Goal: Transaction & Acquisition: Purchase product/service

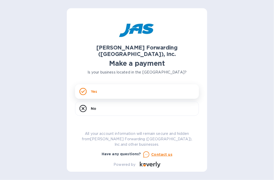
click at [115, 87] on div "Yes" at bounding box center [137, 91] width 124 height 14
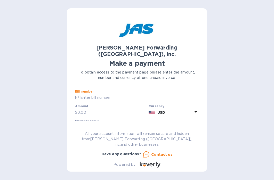
click at [83, 94] on input "text" at bounding box center [139, 98] width 120 height 8
paste input "LAX503344112"
type input "LAX503344112"
click at [80, 109] on input "text" at bounding box center [111, 113] width 69 height 8
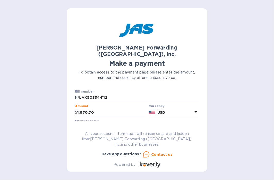
type input "1,670.70"
click at [122, 123] on input "text" at bounding box center [137, 127] width 124 height 8
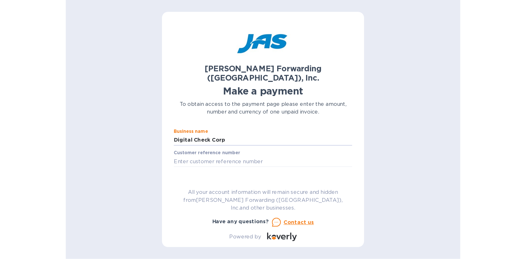
scroll to position [52, 0]
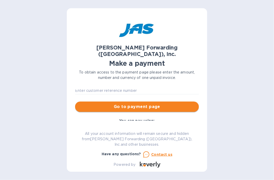
type input "Digital Check Corp"
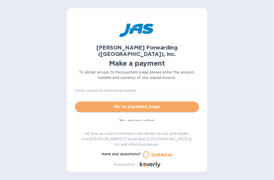
click at [147, 104] on span "Go to payment page" at bounding box center [136, 107] width 115 height 6
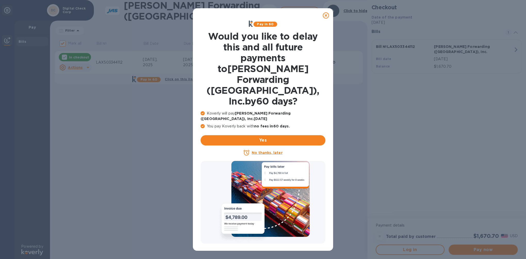
click at [266, 151] on u "No thanks, later" at bounding box center [267, 153] width 31 height 4
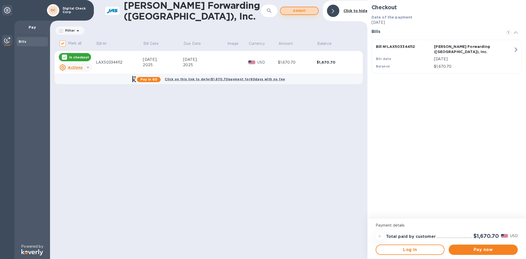
click at [274, 11] on span "Add bill" at bounding box center [299, 11] width 29 height 6
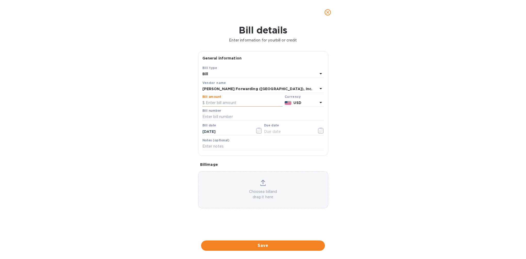
click at [214, 103] on input "text" at bounding box center [242, 103] width 80 height 8
click at [213, 118] on input "text" at bounding box center [262, 117] width 121 height 8
paste input "LAX503345552"
type input "LAX503345552"
click at [215, 106] on input "text" at bounding box center [242, 103] width 80 height 8
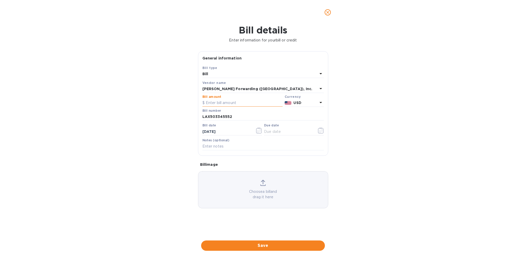
type input "8"
type input "982.99"
type input "9_/__/____"
type input "[DATE]"
click at [273, 180] on span "Save" at bounding box center [262, 246] width 115 height 6
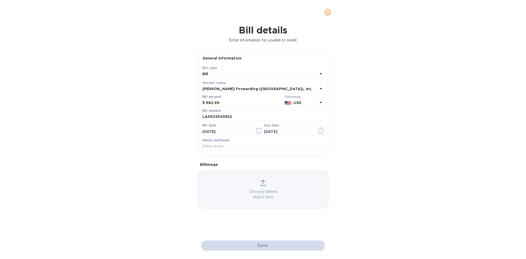
checkbox input "false"
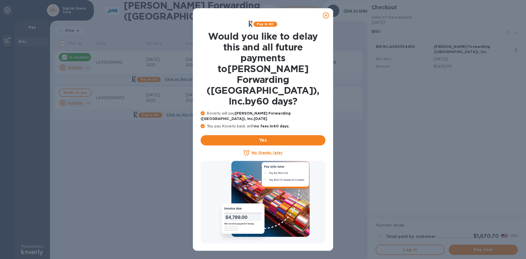
click at [258, 150] on p "No thanks, later" at bounding box center [267, 152] width 31 height 5
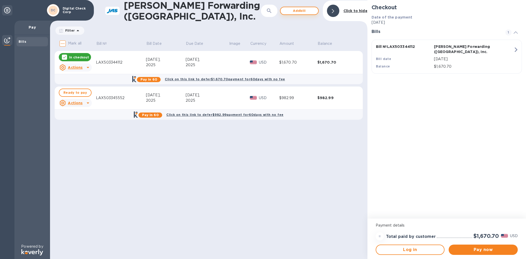
click at [274, 13] on span "Add bill" at bounding box center [299, 11] width 29 height 6
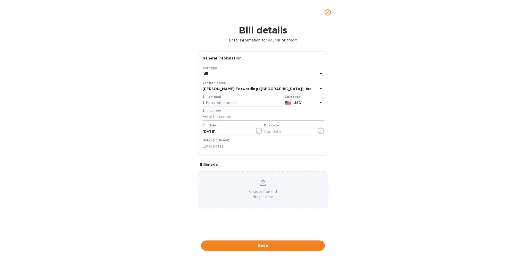
click at [211, 115] on input "text" at bounding box center [262, 117] width 121 height 8
paste input "LAX503345001"
type input "LAX503345001"
click at [215, 103] on input "text" at bounding box center [242, 103] width 80 height 8
type input "851.16"
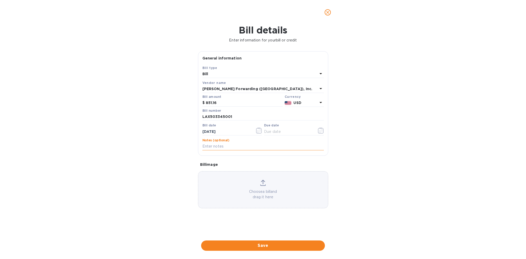
click at [259, 147] on input "text" at bounding box center [262, 147] width 121 height 8
click at [274, 130] on icon "button" at bounding box center [321, 131] width 6 height 6
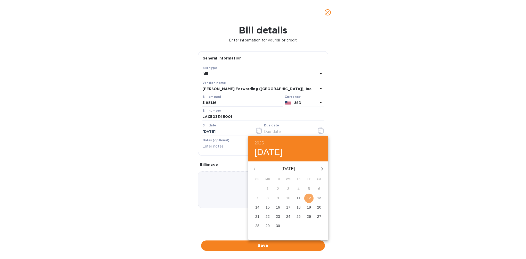
click at [274, 180] on button "12" at bounding box center [308, 198] width 9 height 9
type input "[DATE]"
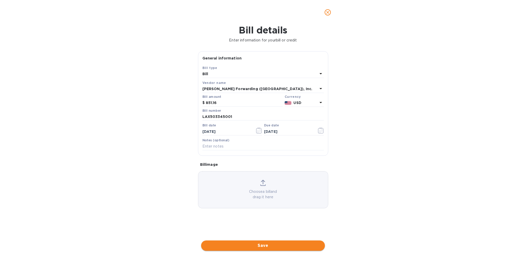
click at [274, 180] on span "Save" at bounding box center [262, 246] width 115 height 6
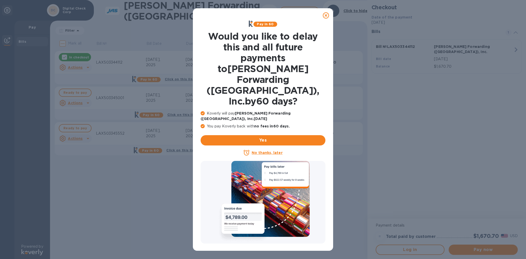
click at [273, 150] on p "No thanks, later" at bounding box center [267, 152] width 31 height 5
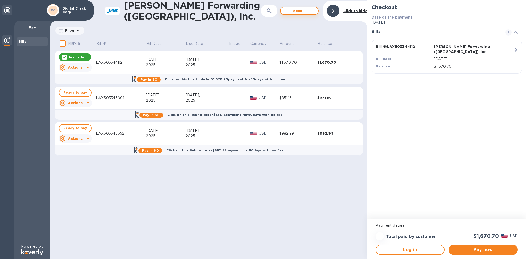
click at [274, 7] on button "Add bill" at bounding box center [299, 11] width 39 height 8
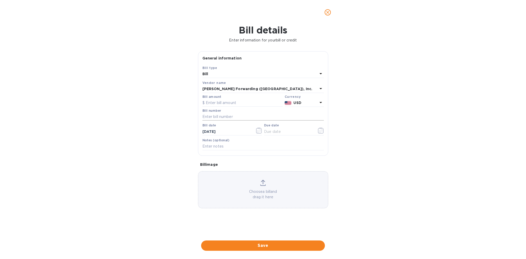
click at [232, 120] on input "text" at bounding box center [262, 117] width 121 height 8
paste input "LAX503345001"
type input "LAX503345001"
click at [235, 103] on input "text" at bounding box center [242, 103] width 80 height 8
type input "600.00"
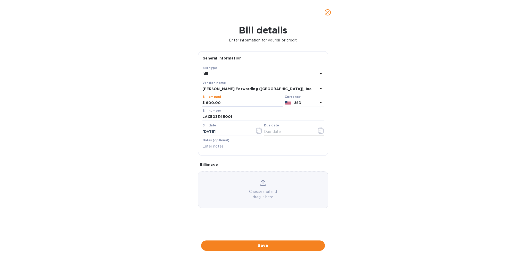
click at [274, 131] on icon "button" at bounding box center [321, 131] width 6 height 6
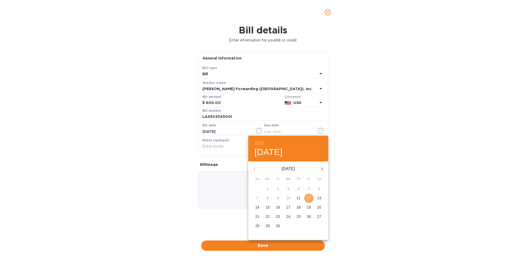
click at [274, 180] on p "12" at bounding box center [309, 198] width 4 height 5
type input "[DATE]"
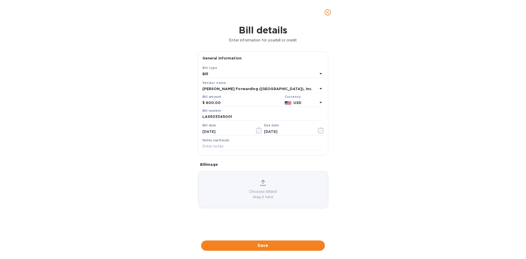
click at [274, 180] on span "Save" at bounding box center [262, 246] width 115 height 6
drag, startPoint x: 239, startPoint y: 118, endPoint x: 126, endPoint y: 126, distance: 113.2
click at [141, 124] on div "Bill details Enter information for your bill or credit General information Save…" at bounding box center [263, 142] width 526 height 235
paste input "6817"
type input "LAX503346817"
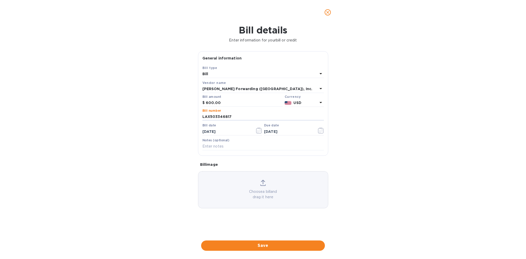
click at [274, 180] on div "Bill details Enter information for your bill or credit General information Save…" at bounding box center [263, 142] width 526 height 235
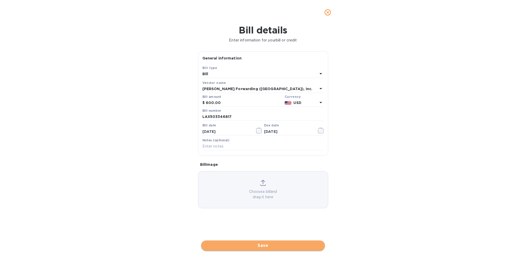
click at [274, 180] on span "Save" at bounding box center [262, 246] width 115 height 6
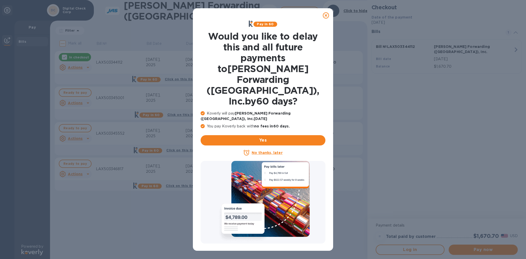
click at [272, 151] on u "No thanks, later" at bounding box center [267, 153] width 31 height 4
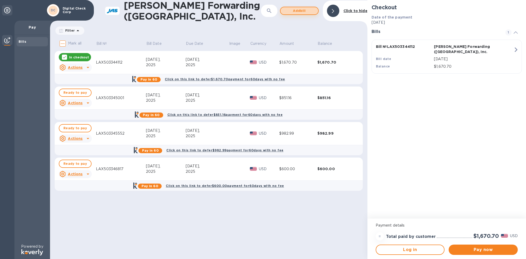
click at [274, 11] on span "Add bill" at bounding box center [299, 11] width 29 height 6
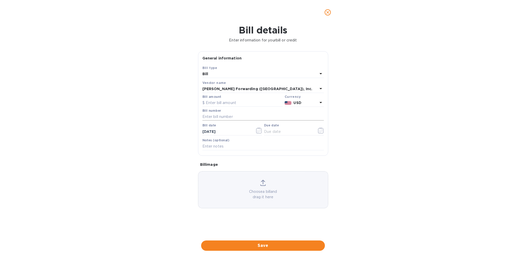
click at [204, 117] on input "text" at bounding box center [262, 117] width 121 height 8
paste input "LAX503348640"
type input "LAX503348640"
click at [218, 103] on input "text" at bounding box center [242, 103] width 80 height 8
type input "533.78"
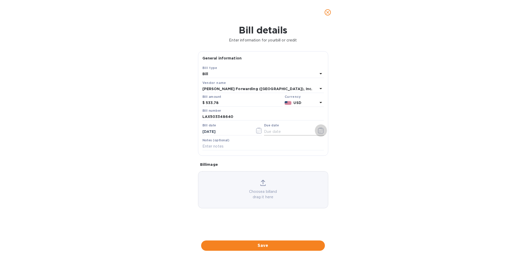
click at [274, 132] on icon "button" at bounding box center [321, 131] width 6 height 6
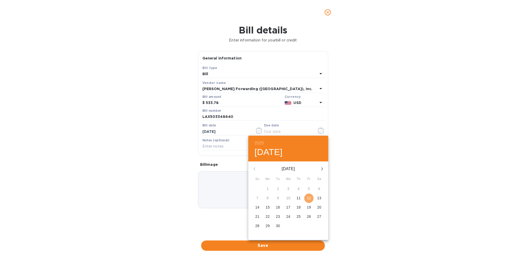
click at [274, 180] on p "12" at bounding box center [309, 198] width 4 height 5
type input "[DATE]"
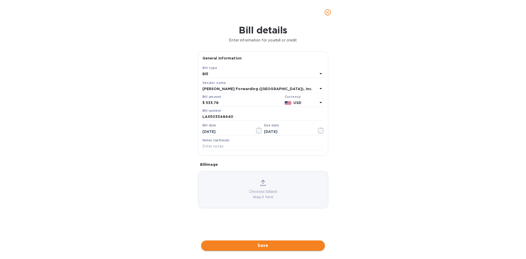
click at [274, 180] on span "Save" at bounding box center [262, 246] width 115 height 6
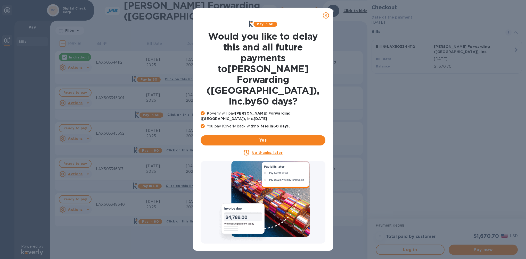
click at [260, 151] on u "No thanks, later" at bounding box center [267, 153] width 31 height 4
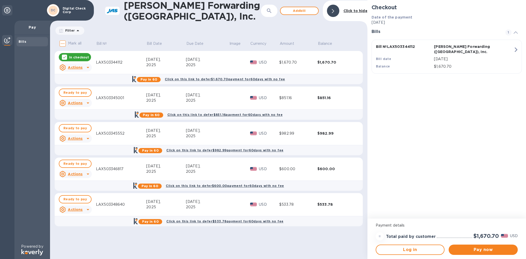
click at [274, 5] on div "[PERSON_NAME] Forwarding ([GEOGRAPHIC_DATA]), Inc. ​ Add [PERSON_NAME] to hide" at bounding box center [208, 11] width 317 height 22
click at [274, 7] on button "Add bill" at bounding box center [299, 11] width 39 height 8
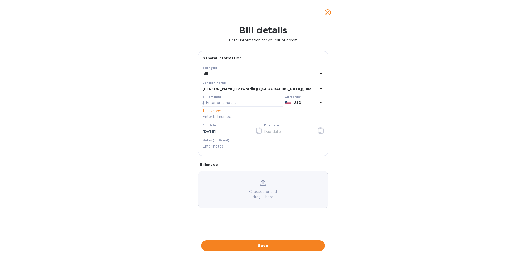
click at [215, 116] on input "text" at bounding box center [262, 117] width 121 height 8
paste input "LAX503349198"
type input "LAX503349198"
click at [215, 102] on input "text" at bounding box center [242, 103] width 80 height 8
type input "188.93"
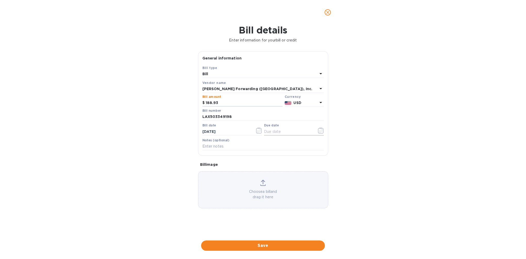
click at [274, 130] on button "button" at bounding box center [321, 131] width 12 height 12
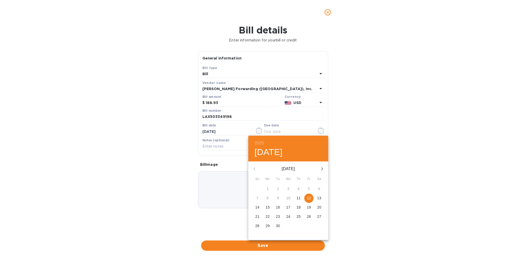
click at [274, 180] on button "12" at bounding box center [308, 198] width 9 height 9
type input "[DATE]"
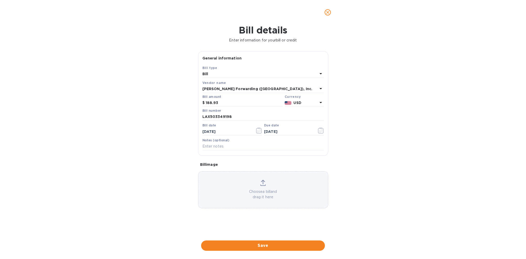
click at [274, 180] on button "Save" at bounding box center [263, 246] width 124 height 10
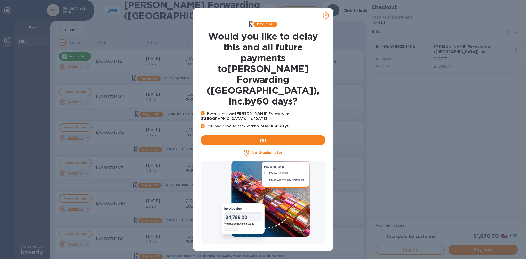
click at [261, 151] on u "No thanks, later" at bounding box center [267, 153] width 31 height 4
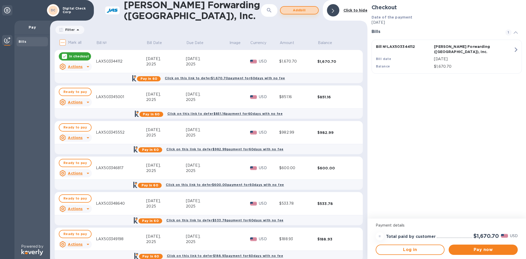
click at [274, 10] on span "Add bill" at bounding box center [299, 10] width 29 height 6
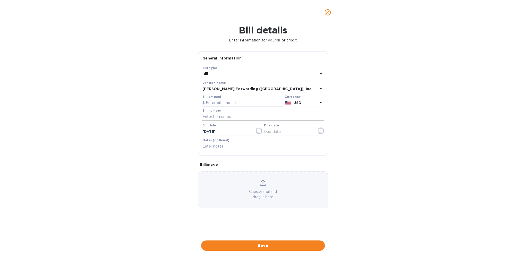
click at [212, 115] on input "text" at bounding box center [262, 117] width 121 height 8
paste input "LAX503349208"
type input "LAX503349208"
click at [217, 104] on input "text" at bounding box center [242, 103] width 80 height 8
type input "105.2"
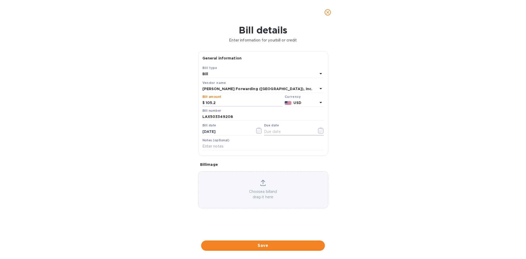
click at [274, 133] on icon "button" at bounding box center [321, 131] width 6 height 6
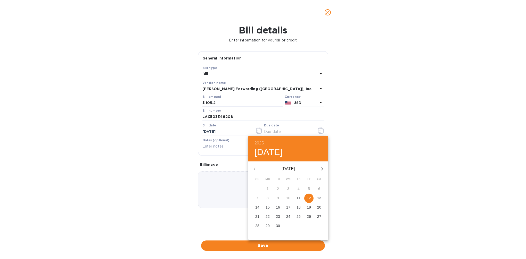
click at [274, 180] on p "12" at bounding box center [309, 198] width 4 height 5
type input "[DATE]"
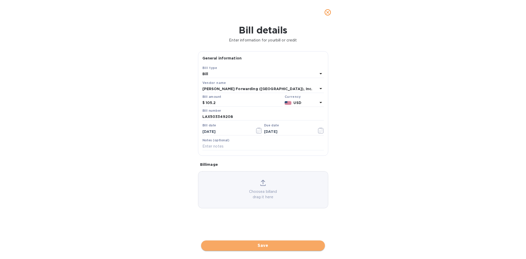
click at [274, 180] on button "Save" at bounding box center [263, 246] width 124 height 10
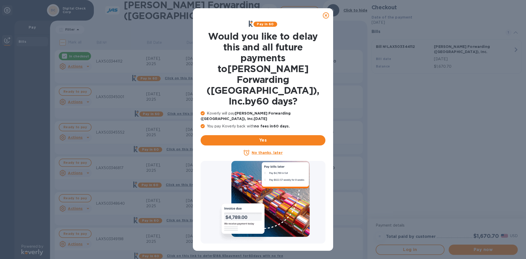
click at [273, 151] on u "No thanks, later" at bounding box center [267, 153] width 31 height 4
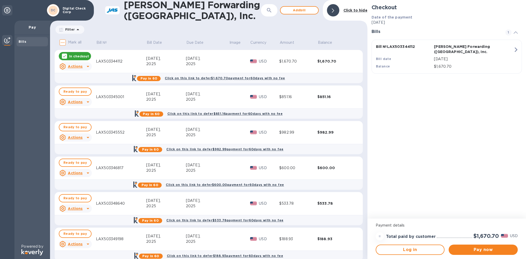
click at [70, 40] on p "Mark all" at bounding box center [74, 42] width 13 height 5
click at [68, 40] on input "Mark all" at bounding box center [62, 42] width 11 height 11
checkbox input "true"
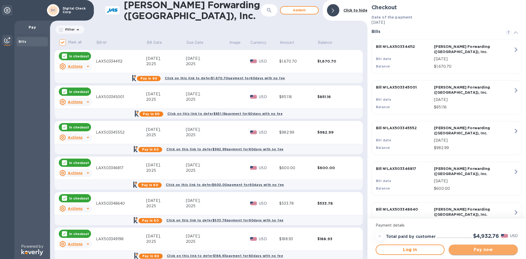
click at [274, 180] on span "Pay now" at bounding box center [483, 250] width 61 height 6
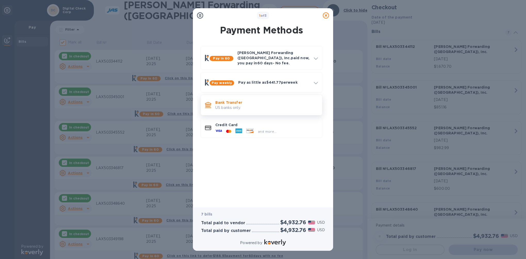
click at [243, 100] on p "Bank Transfer" at bounding box center [266, 102] width 103 height 5
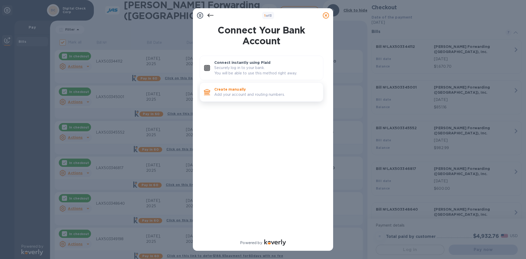
click at [251, 89] on p "Create manually" at bounding box center [266, 89] width 105 height 5
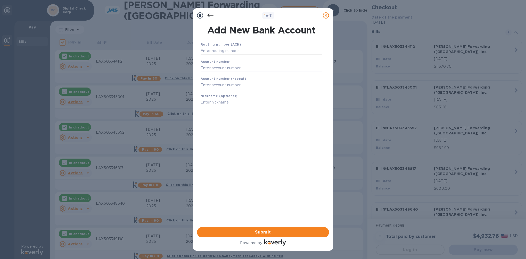
click at [227, 51] on input "text" at bounding box center [262, 51] width 122 height 8
click at [223, 52] on input "text" at bounding box center [262, 51] width 122 height 8
paste input "071000288"
type input "071000288"
click at [223, 74] on input "text" at bounding box center [262, 75] width 122 height 8
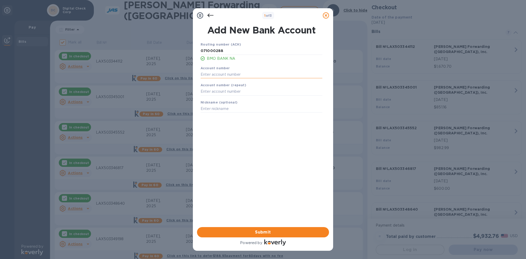
paste input "2415388"
type input "2415388"
click at [221, 89] on input "text" at bounding box center [262, 92] width 122 height 8
paste input "2415388"
type input "2415388"
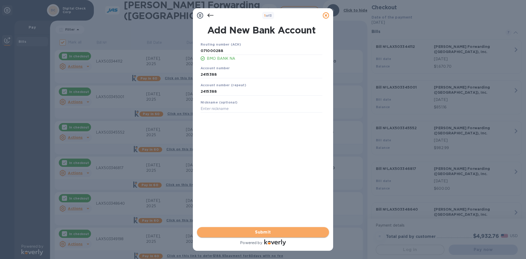
click at [262, 180] on button "Submit" at bounding box center [263, 232] width 132 height 10
click at [265, 180] on span "Submit" at bounding box center [263, 232] width 124 height 6
